Goal: Task Accomplishment & Management: Manage account settings

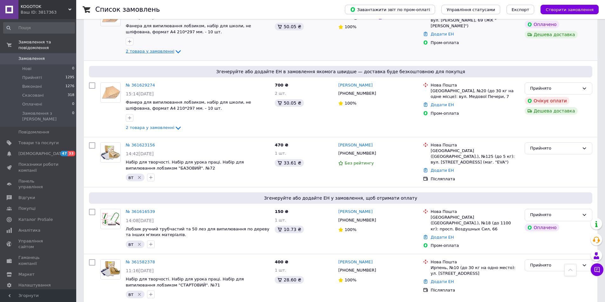
scroll to position [222, 0]
click at [158, 128] on span "2 товара у замовленні" at bounding box center [150, 127] width 49 height 5
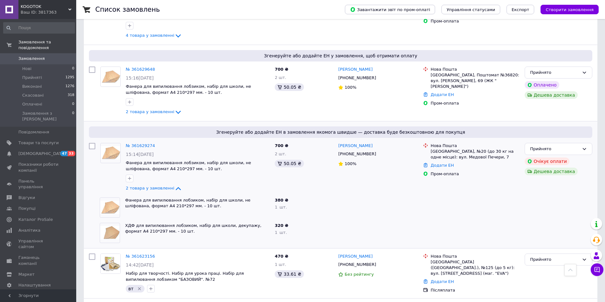
scroll to position [159, 0]
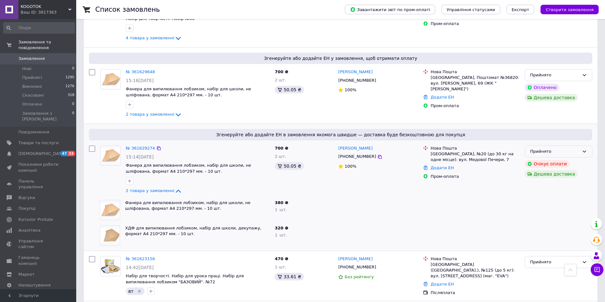
click at [549, 151] on div "Прийнято" at bounding box center [554, 152] width 49 height 7
click at [545, 174] on li "Скасовано" at bounding box center [558, 177] width 67 height 12
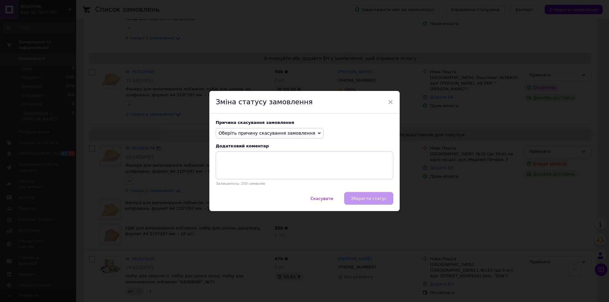
click at [300, 136] on span "Оберіть причину скасування замовлення" at bounding box center [267, 133] width 97 height 5
click at [254, 183] on li "Замовлення-дублікат" at bounding box center [269, 181] width 107 height 9
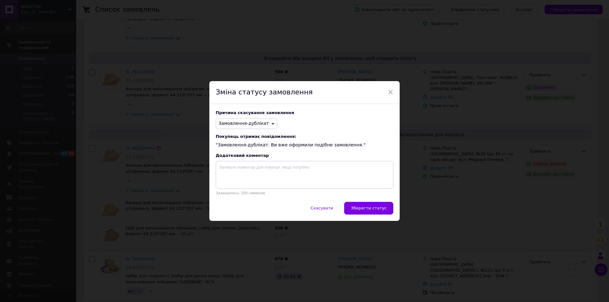
click at [367, 208] on span "Зберегти статус" at bounding box center [369, 208] width 36 height 5
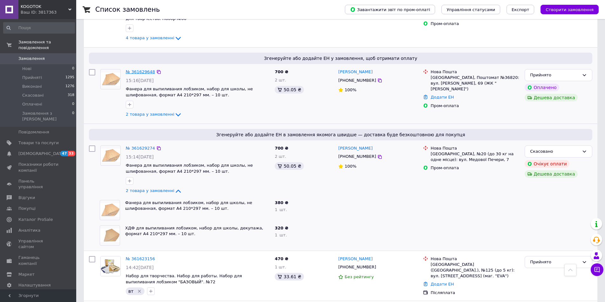
click at [141, 72] on link "№ 361629648" at bounding box center [140, 72] width 29 height 5
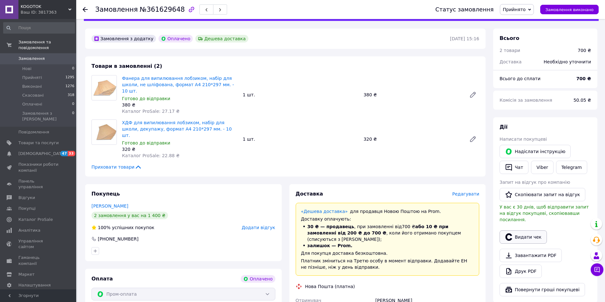
scroll to position [32, 0]
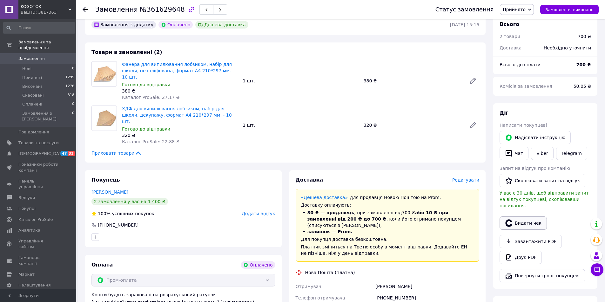
click at [520, 220] on button "Видати чек" at bounding box center [522, 223] width 47 height 13
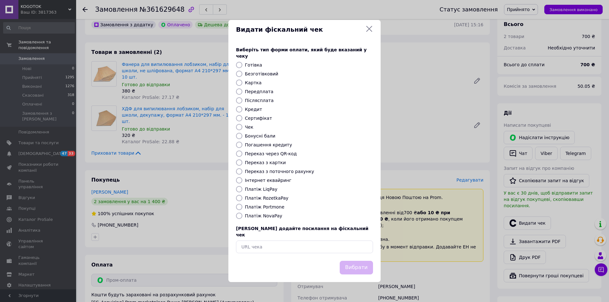
click at [241, 195] on input "Платіж RozetkaPay" at bounding box center [239, 198] width 6 height 6
radio input "true"
click at [363, 262] on button "Вибрати" at bounding box center [356, 268] width 33 height 14
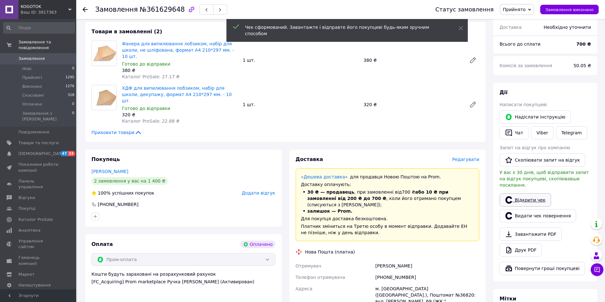
scroll to position [63, 0]
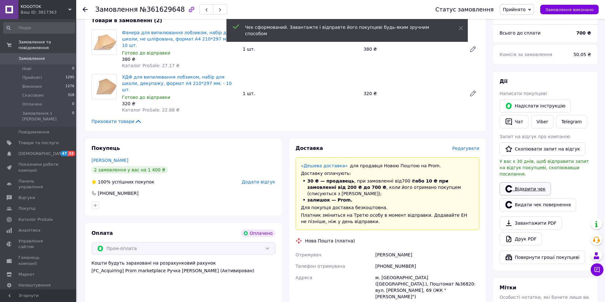
click at [531, 183] on link "Відкрити чек" at bounding box center [524, 188] width 51 height 13
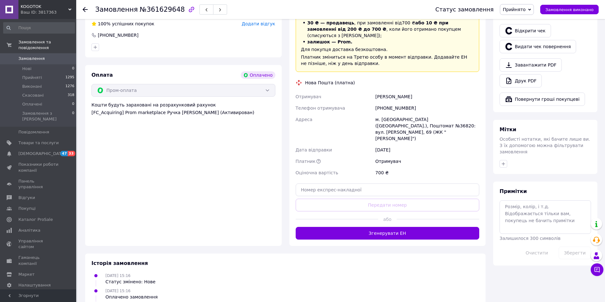
scroll to position [222, 0]
click at [354, 227] on button "Згенерувати ЕН" at bounding box center [387, 233] width 184 height 13
